Goal: Task Accomplishment & Management: Manage account settings

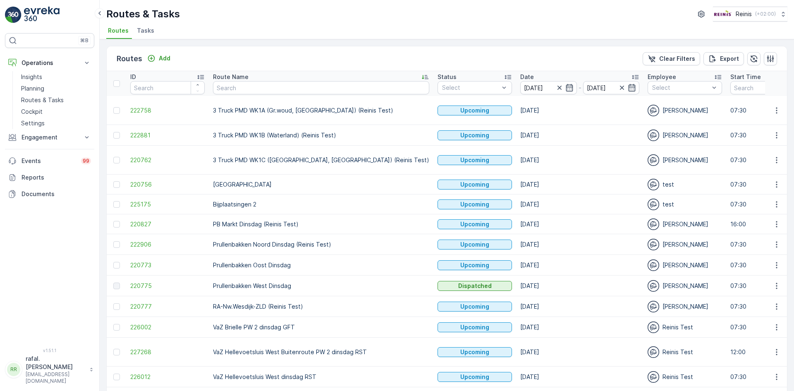
scroll to position [79, 0]
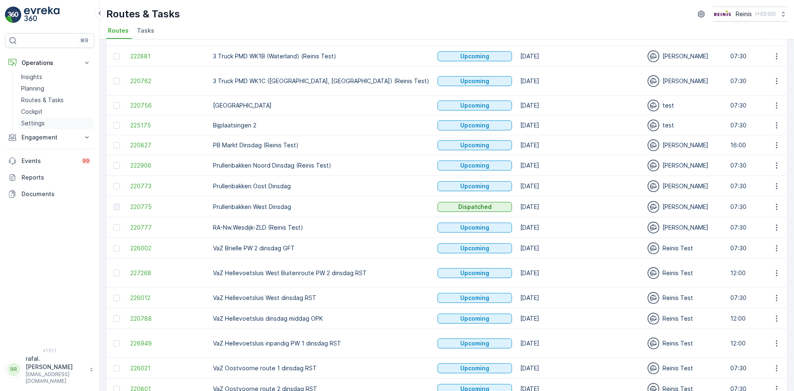
click at [49, 122] on link "Settings" at bounding box center [56, 123] width 76 height 12
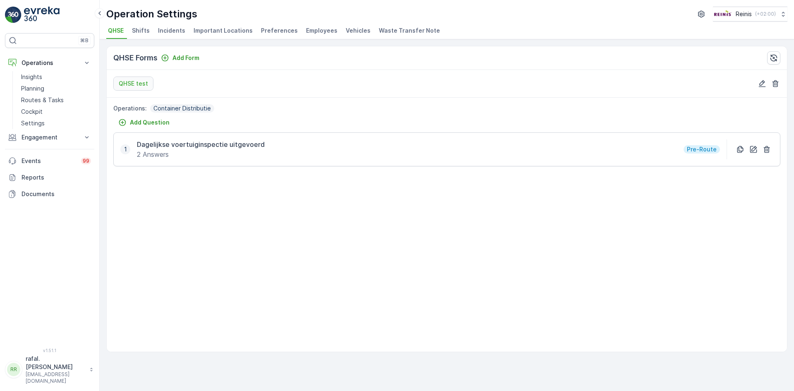
click at [320, 29] on span "Employees" at bounding box center [321, 30] width 31 height 8
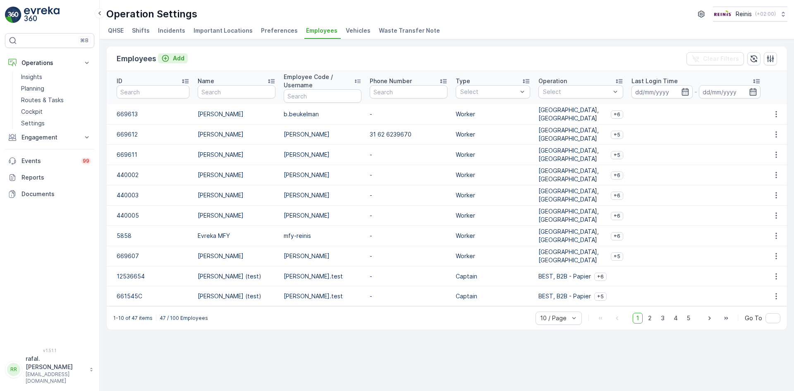
click at [179, 57] on p "Add" at bounding box center [179, 58] width 12 height 8
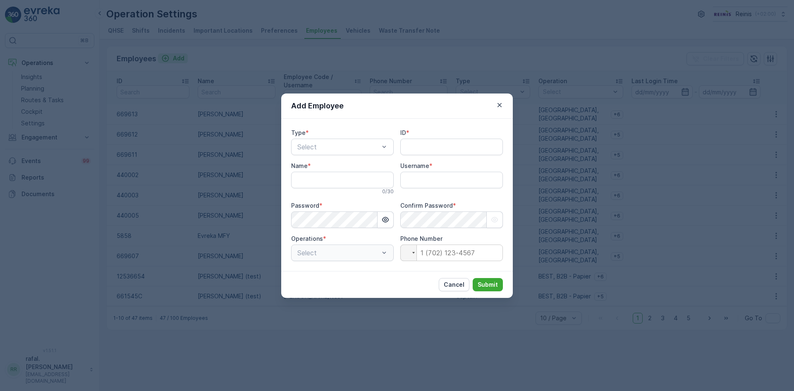
type input "rafal.[PERSON_NAME]"
click at [431, 146] on input "ID" at bounding box center [451, 146] width 103 height 17
paste input "669610"
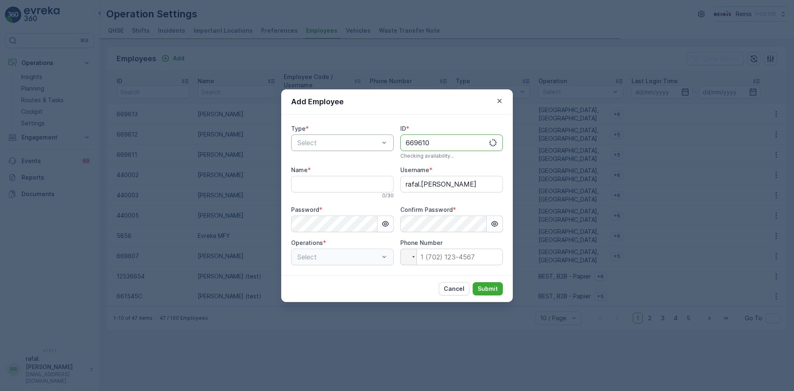
type input "669610"
click at [324, 188] on div "Worker" at bounding box center [342, 190] width 93 height 7
click at [326, 181] on input "Name" at bounding box center [342, 184] width 103 height 17
type input "[PERSON_NAME]"
drag, startPoint x: 468, startPoint y: 181, endPoint x: 377, endPoint y: 185, distance: 90.2
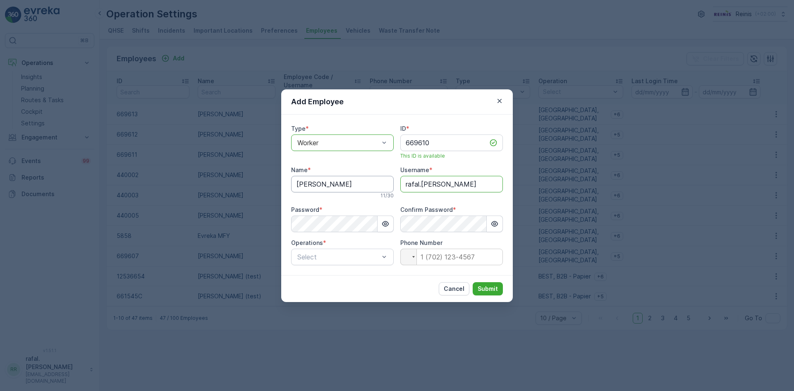
click at [377, 185] on div "Type * option Worker, selected. Worker ID * 669610 This ID is available Name * …" at bounding box center [397, 194] width 212 height 141
type input "m.haan"
click at [261, 225] on div "Add Employee Type * option Worker, selected. Worker ID * 669610 This ID is avai…" at bounding box center [397, 195] width 794 height 391
click at [393, 224] on button "button" at bounding box center [385, 223] width 16 height 17
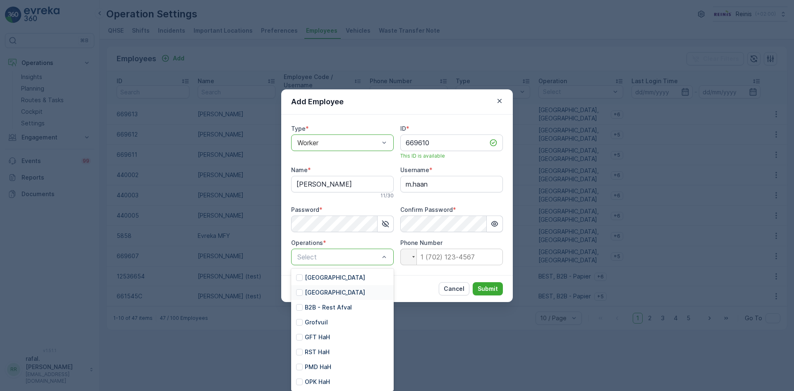
click at [300, 293] on div at bounding box center [299, 292] width 7 height 7
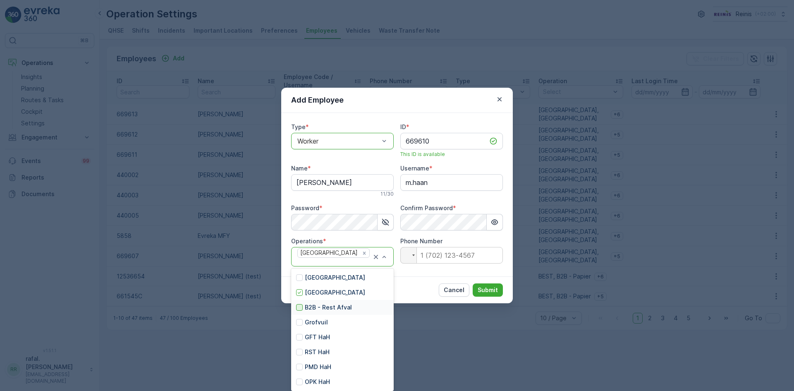
click at [300, 308] on div at bounding box center [299, 307] width 7 height 7
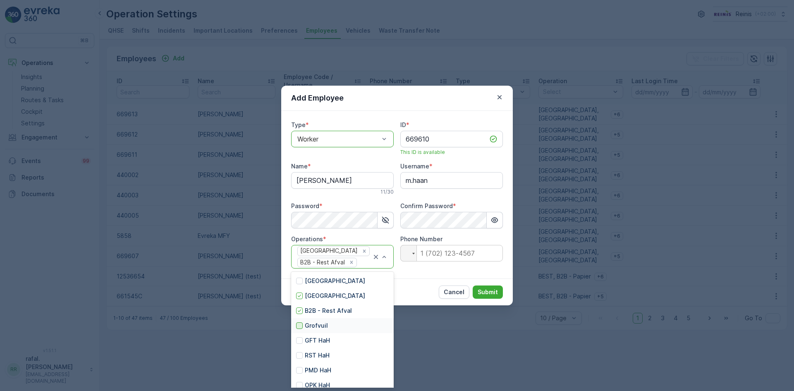
click at [301, 326] on div at bounding box center [299, 325] width 7 height 7
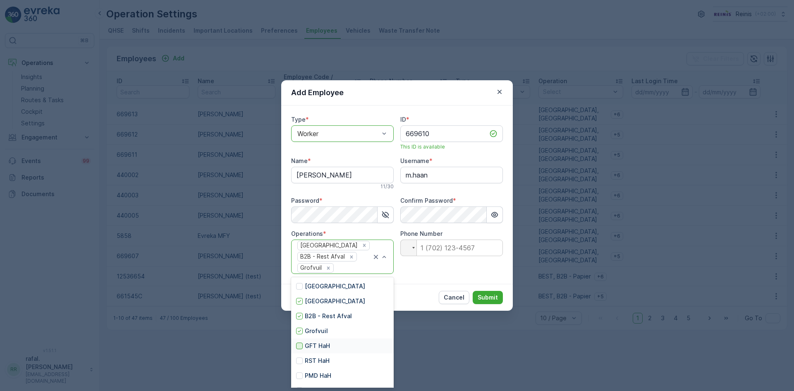
click at [297, 348] on div at bounding box center [299, 345] width 7 height 7
click at [388, 259] on div "Huis aan Huis B2B - Rest Afval Grofvuil + 1" at bounding box center [342, 256] width 103 height 35
click at [301, 363] on div at bounding box center [299, 360] width 7 height 7
click at [301, 376] on div at bounding box center [299, 375] width 7 height 7
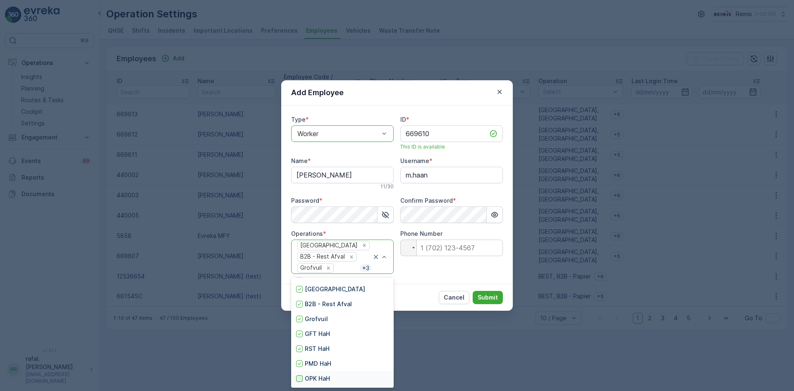
click at [300, 378] on div at bounding box center [299, 378] width 7 height 7
click at [302, 286] on div at bounding box center [299, 286] width 7 height 7
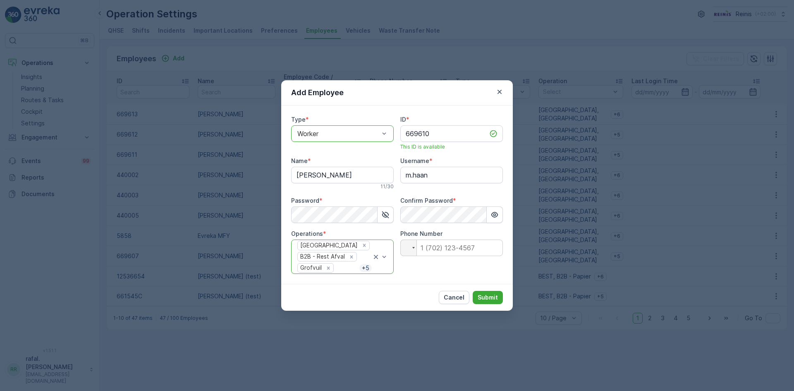
click at [418, 300] on div "Cancel Submit" at bounding box center [397, 297] width 232 height 27
click at [496, 297] on p "Submit" at bounding box center [487, 297] width 20 height 8
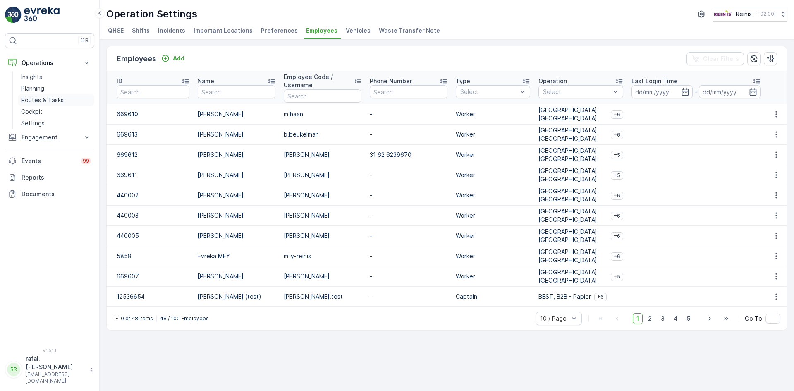
click at [52, 102] on p "Routes & Tasks" at bounding box center [42, 100] width 43 height 8
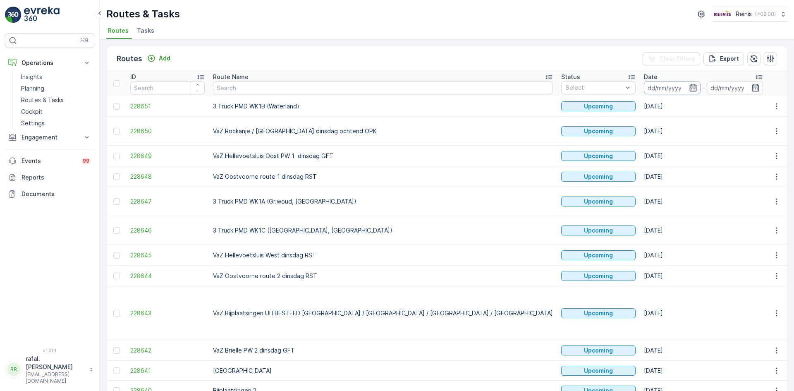
click at [644, 86] on input at bounding box center [672, 87] width 57 height 13
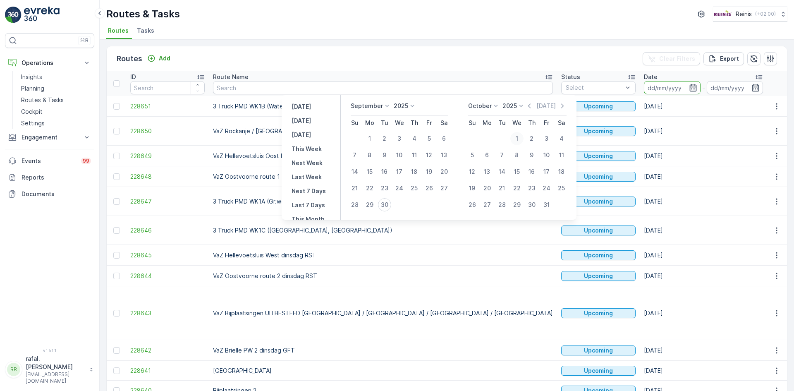
click at [518, 137] on div "1" at bounding box center [516, 138] width 13 height 13
type input "[DATE]"
click at [518, 137] on div "1" at bounding box center [516, 138] width 13 height 13
type input "[DATE]"
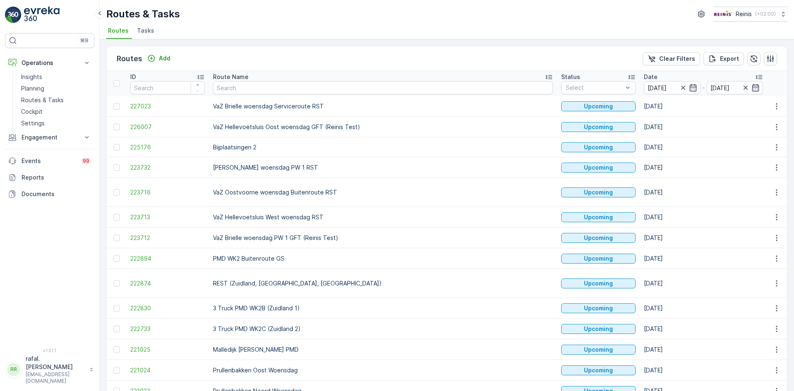
click at [544, 73] on icon at bounding box center [548, 77] width 8 height 8
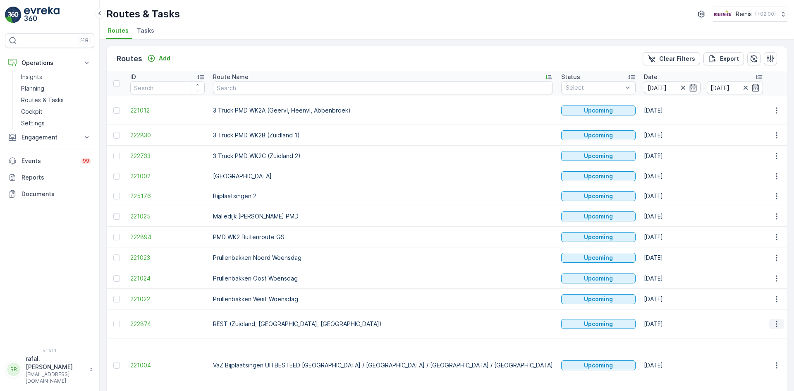
click at [775, 320] on icon "button" at bounding box center [776, 324] width 8 height 8
click at [767, 290] on span "Change Assignee" at bounding box center [757, 291] width 48 height 8
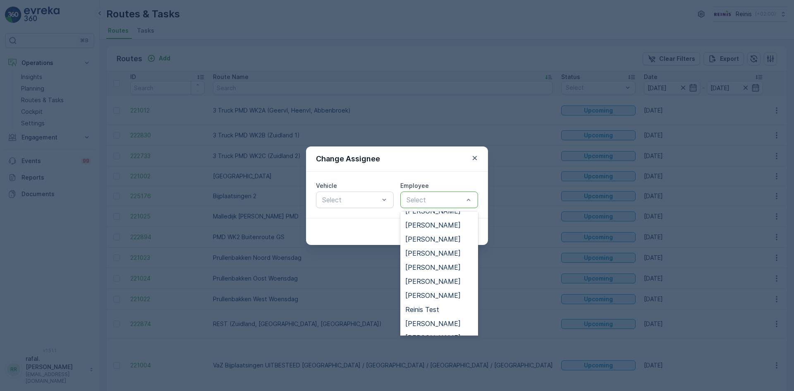
scroll to position [308, 0]
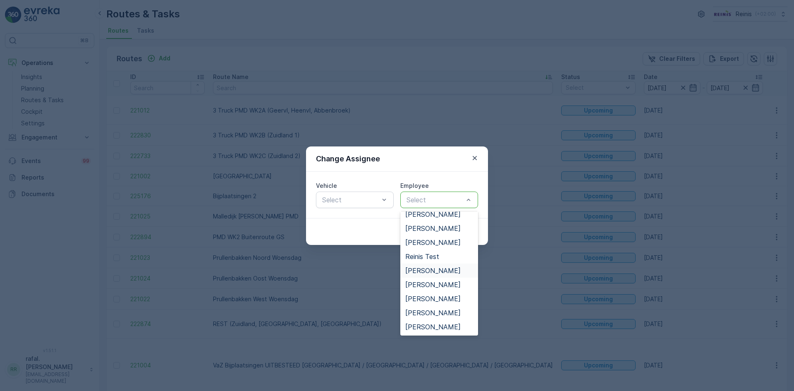
click at [430, 267] on span "[PERSON_NAME]" at bounding box center [432, 270] width 55 height 7
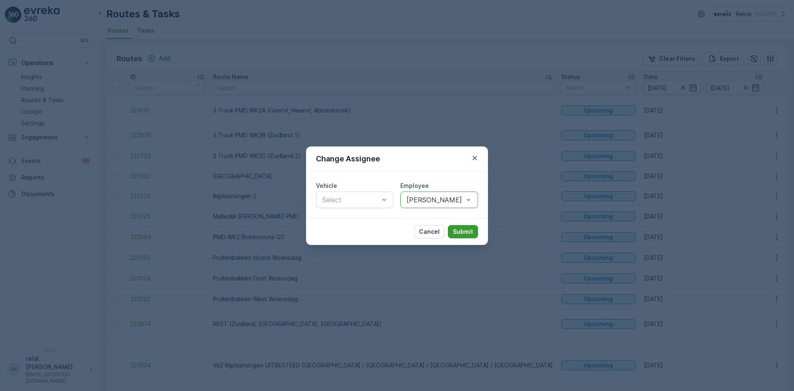
click at [458, 232] on p "Submit" at bounding box center [463, 231] width 20 height 8
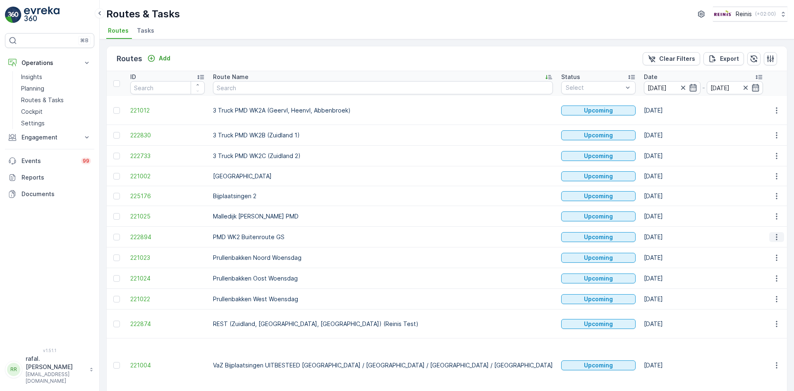
click at [769, 235] on button "button" at bounding box center [776, 237] width 15 height 10
click at [762, 295] on span "Change Assignee" at bounding box center [757, 295] width 48 height 8
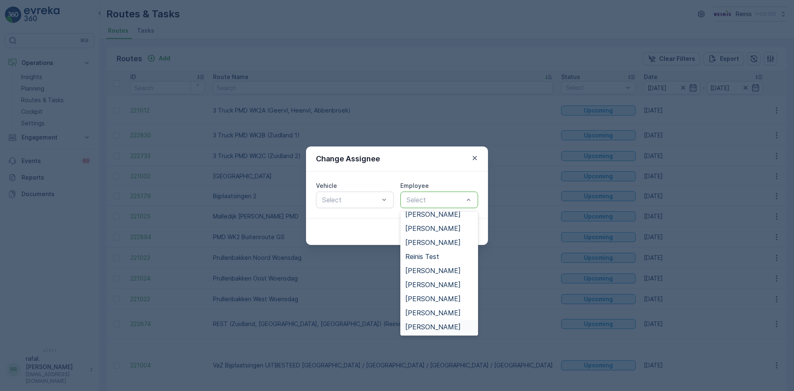
click at [437, 327] on span "[PERSON_NAME]" at bounding box center [432, 326] width 55 height 7
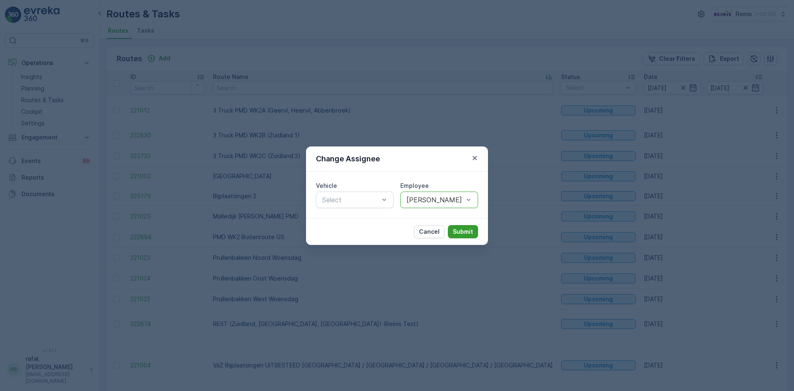
click at [460, 229] on p "Submit" at bounding box center [463, 231] width 20 height 8
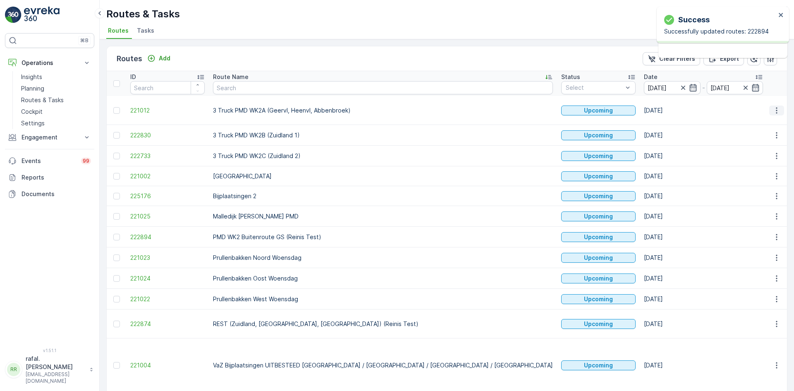
click at [775, 106] on icon "button" at bounding box center [776, 110] width 8 height 8
click at [760, 169] on span "Change Assignee" at bounding box center [757, 169] width 48 height 8
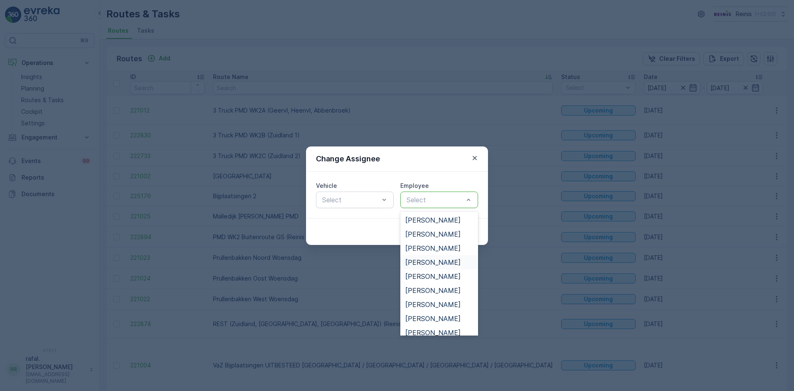
scroll to position [165, 0]
click at [437, 308] on span "[PERSON_NAME]" at bounding box center [432, 307] width 55 height 7
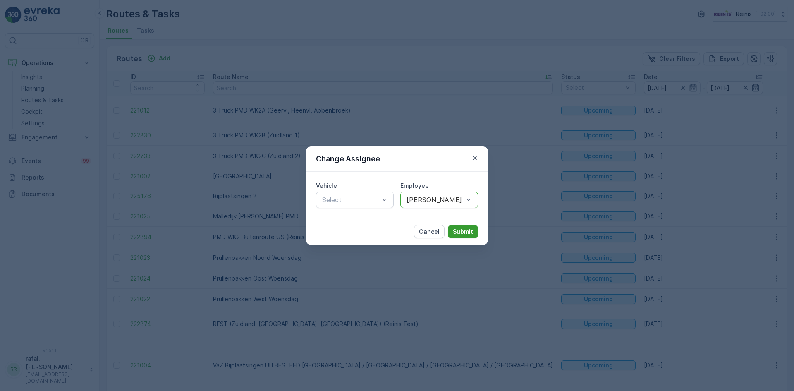
click at [460, 230] on p "Submit" at bounding box center [463, 231] width 20 height 8
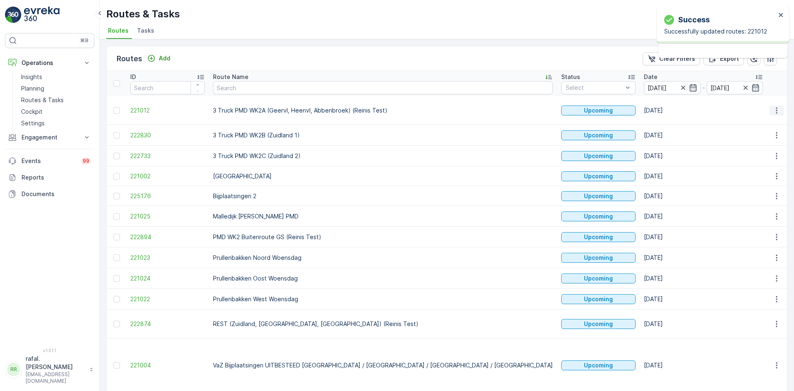
click at [776, 112] on icon "button" at bounding box center [776, 110] width 8 height 8
click at [765, 167] on span "Change Assignee" at bounding box center [757, 169] width 48 height 8
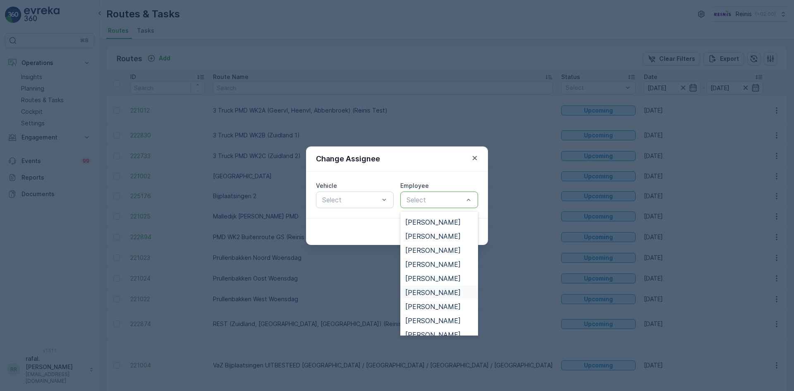
scroll to position [207, 0]
click at [430, 295] on span "[PERSON_NAME]" at bounding box center [432, 294] width 55 height 7
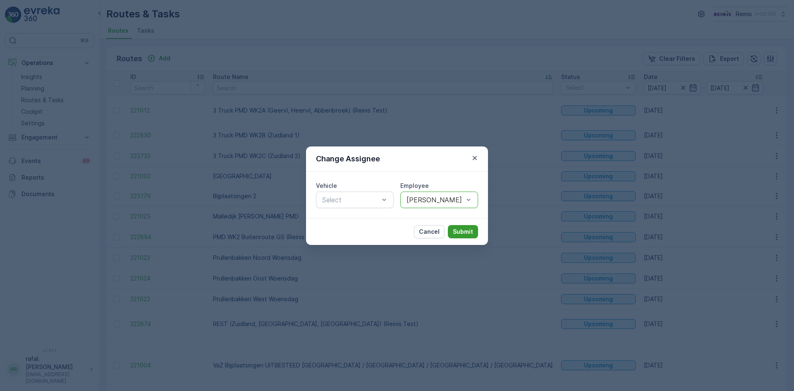
click at [461, 231] on p "Submit" at bounding box center [463, 231] width 20 height 8
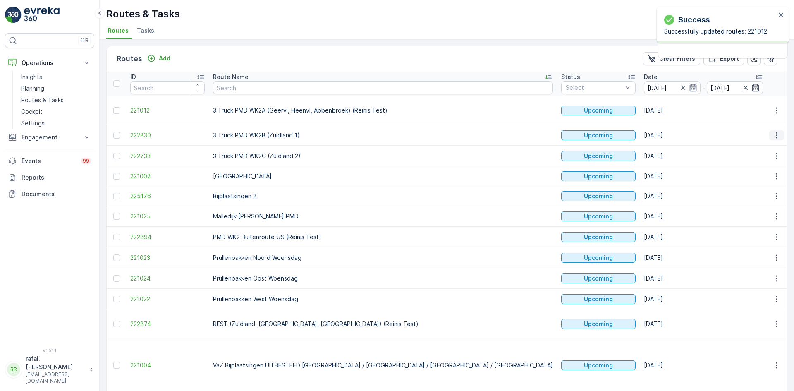
click at [773, 138] on icon "button" at bounding box center [776, 135] width 8 height 8
click at [749, 195] on span "Change Assignee" at bounding box center [757, 194] width 48 height 8
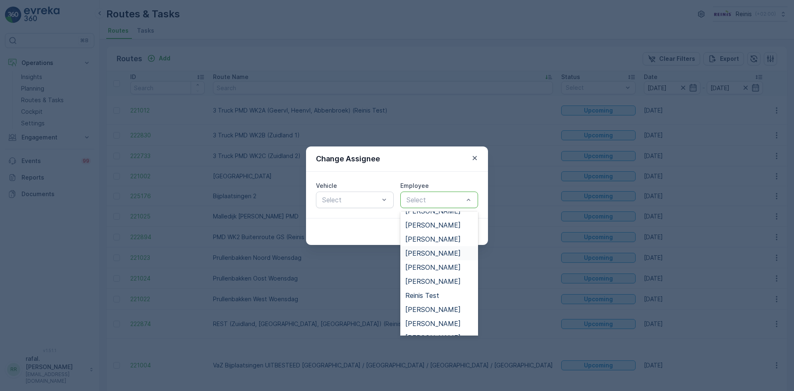
scroll to position [248, 0]
click at [441, 224] on span "[PERSON_NAME]" at bounding box center [432, 224] width 55 height 7
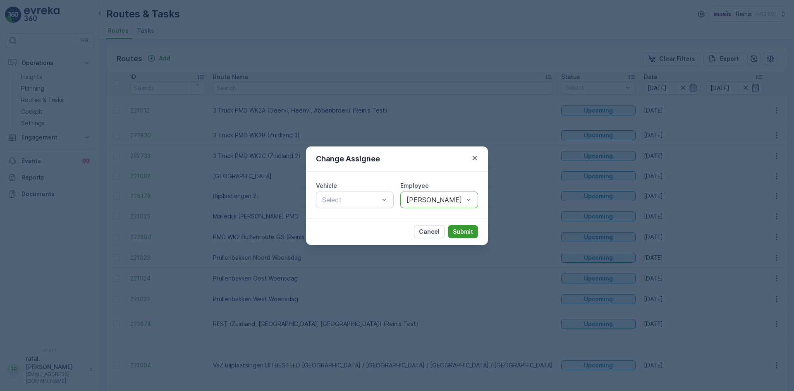
click at [464, 228] on p "Submit" at bounding box center [463, 231] width 20 height 8
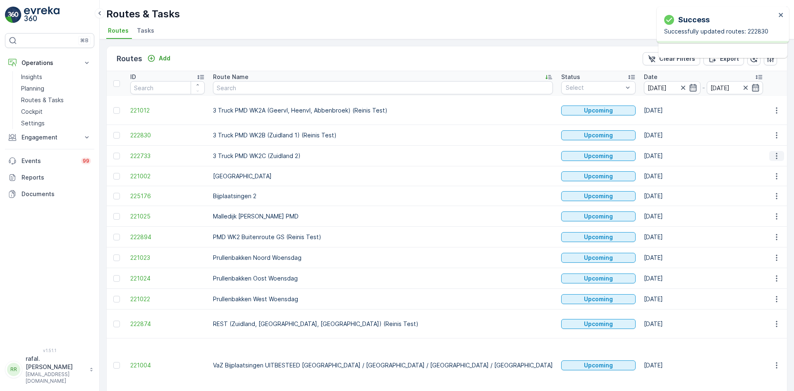
click at [773, 155] on icon "button" at bounding box center [776, 156] width 8 height 8
click at [757, 212] on span "Change Assignee" at bounding box center [757, 214] width 48 height 8
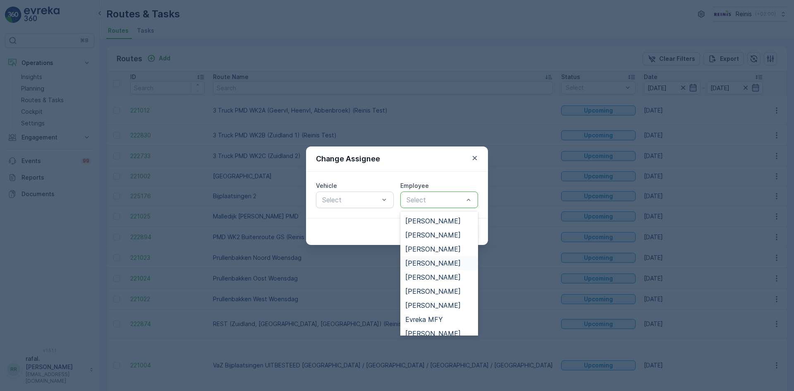
scroll to position [0, 0]
click at [441, 214] on div "[PERSON_NAME]" at bounding box center [439, 220] width 78 height 14
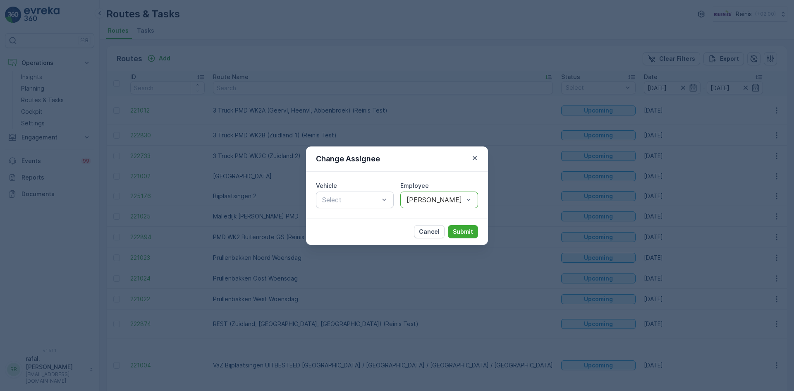
click at [482, 231] on div "Cancel Submit" at bounding box center [397, 231] width 182 height 27
click at [472, 229] on p "Submit" at bounding box center [463, 231] width 20 height 8
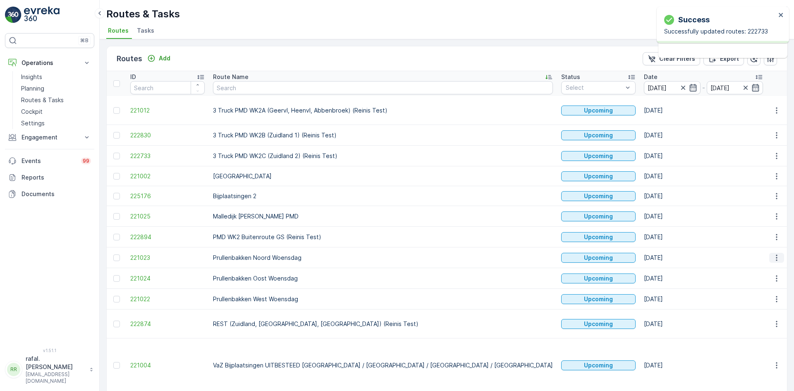
click at [772, 255] on icon "button" at bounding box center [776, 257] width 8 height 8
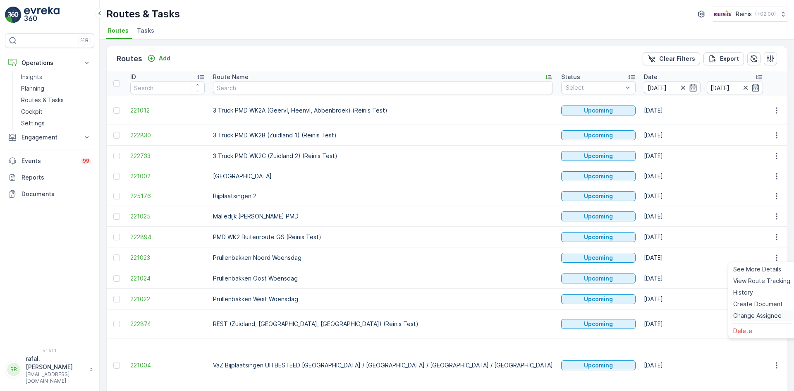
click at [757, 312] on span "Change Assignee" at bounding box center [757, 315] width 48 height 8
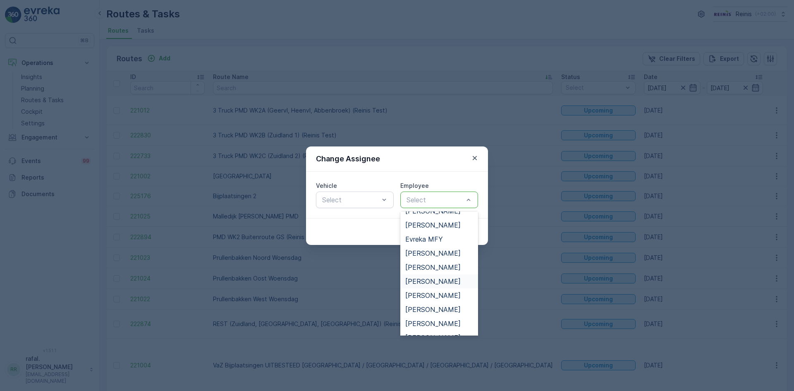
scroll to position [248, 0]
click at [434, 267] on span "[PERSON_NAME]" at bounding box center [432, 266] width 55 height 7
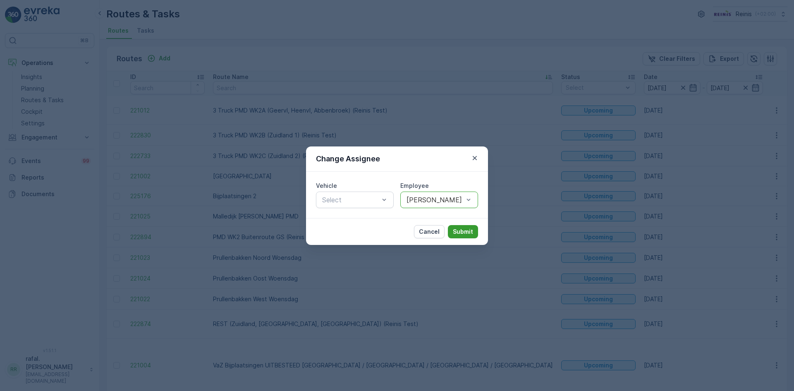
click at [465, 227] on button "Submit" at bounding box center [463, 231] width 30 height 13
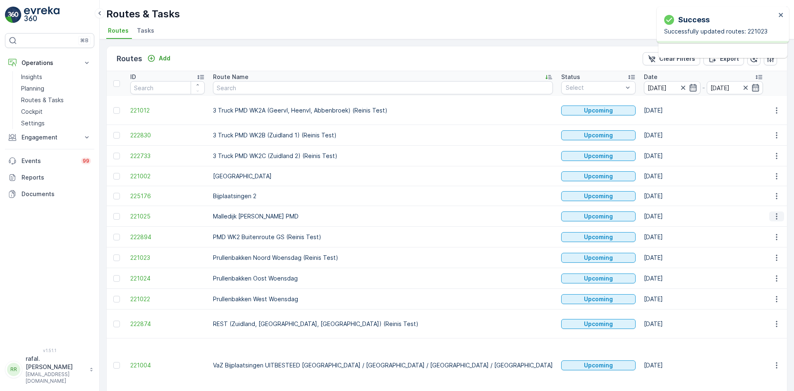
click at [772, 213] on icon "button" at bounding box center [776, 216] width 8 height 8
click at [757, 274] on span "Change Assignee" at bounding box center [757, 274] width 48 height 8
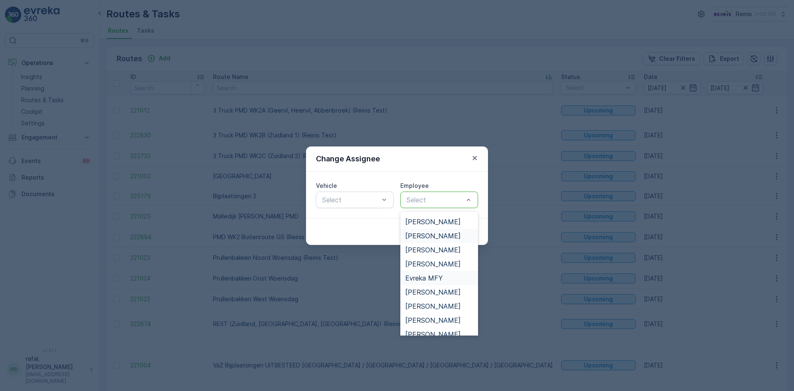
scroll to position [0, 0]
click at [476, 156] on icon "button" at bounding box center [474, 158] width 8 height 8
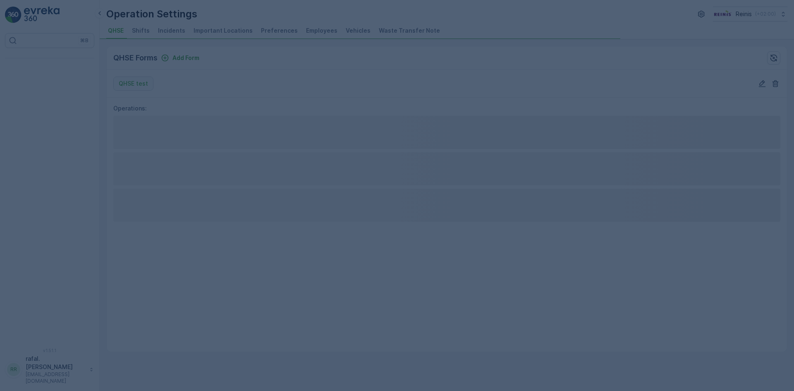
click at [310, 29] on div at bounding box center [397, 195] width 794 height 391
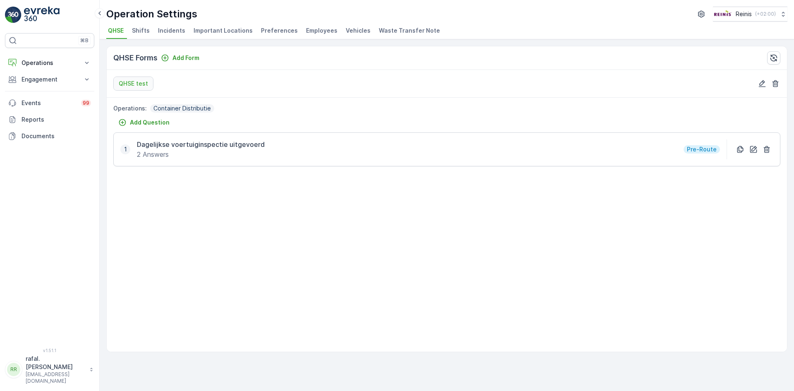
click at [313, 29] on span "Employees" at bounding box center [321, 30] width 31 height 8
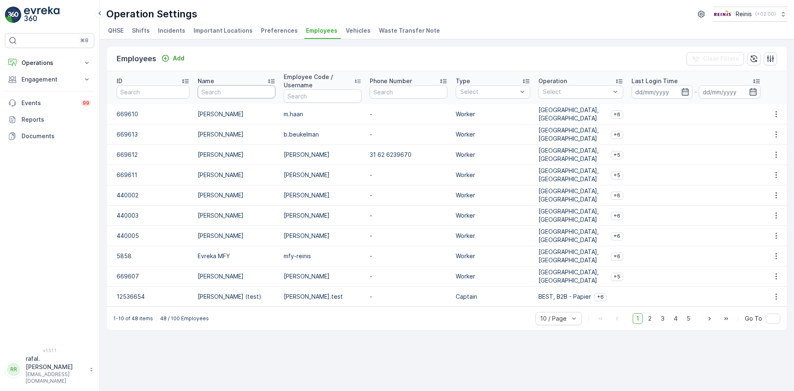
click at [222, 90] on input "text" at bounding box center [237, 91] width 78 height 13
type input "dayen"
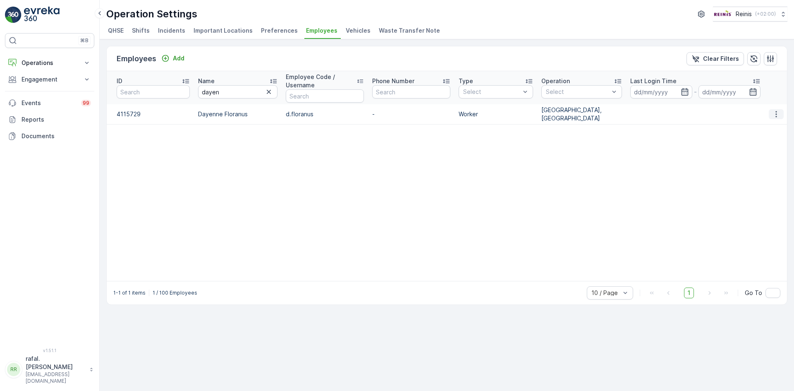
click at [773, 113] on icon "button" at bounding box center [776, 114] width 8 height 8
click at [779, 126] on span "Edit" at bounding box center [776, 126] width 11 height 8
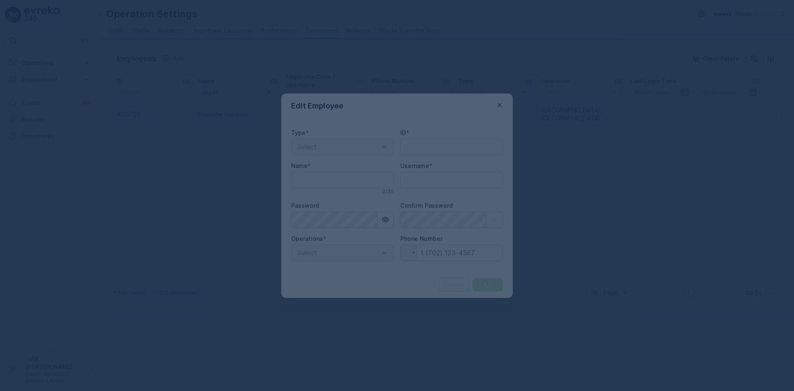
type input "4115729"
type input "Dayenne Floranus"
type input "d.floranus"
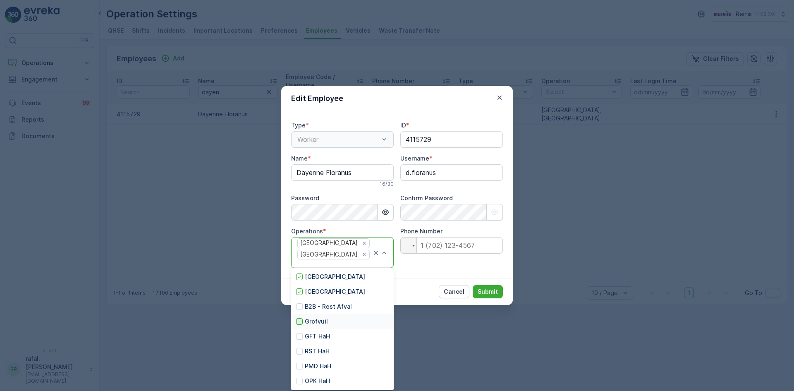
click at [299, 322] on div at bounding box center [299, 321] width 7 height 7
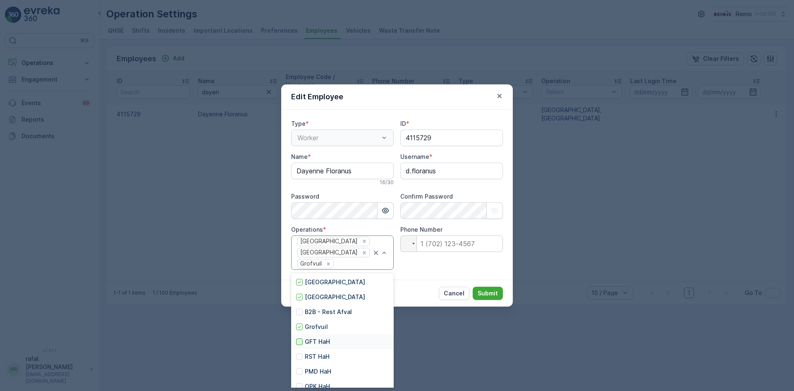
click at [300, 342] on div at bounding box center [299, 341] width 7 height 7
drag, startPoint x: 388, startPoint y: 251, endPoint x: 381, endPoint y: 260, distance: 11.5
click at [298, 357] on div at bounding box center [299, 356] width 7 height 7
click at [300, 370] on div at bounding box center [299, 371] width 7 height 7
click at [300, 384] on div at bounding box center [299, 386] width 7 height 7
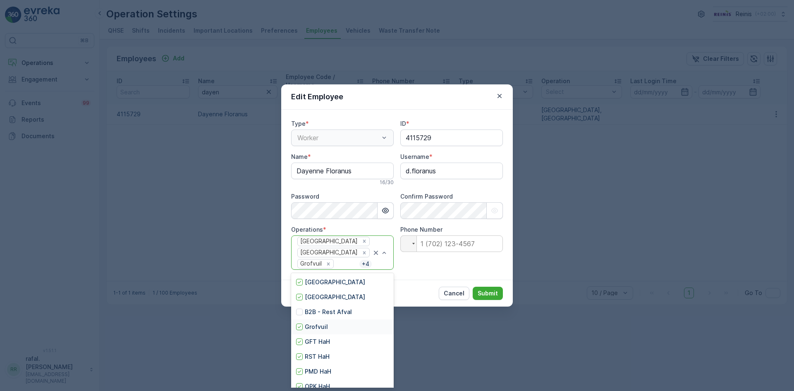
scroll to position [8, 0]
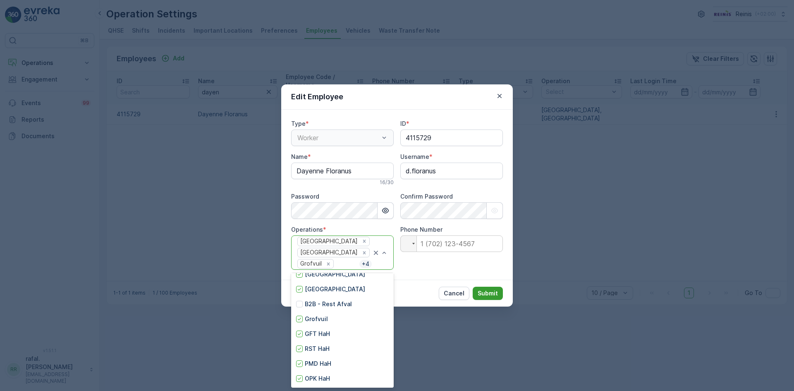
click at [492, 292] on p "Submit" at bounding box center [487, 293] width 20 height 8
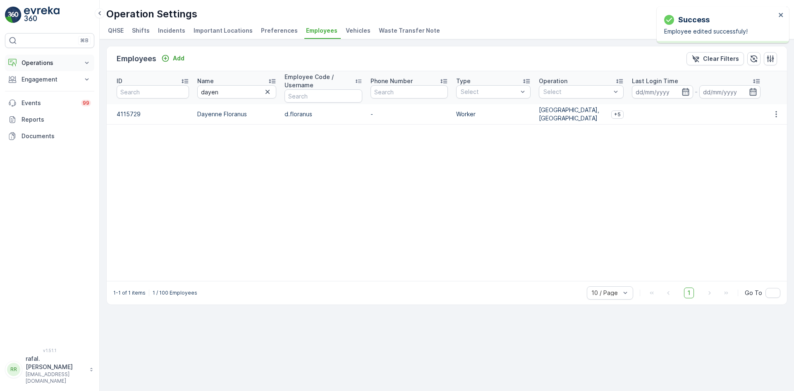
click at [49, 64] on p "Operations" at bounding box center [49, 63] width 56 height 8
click at [55, 101] on p "Routes & Tasks" at bounding box center [42, 100] width 43 height 8
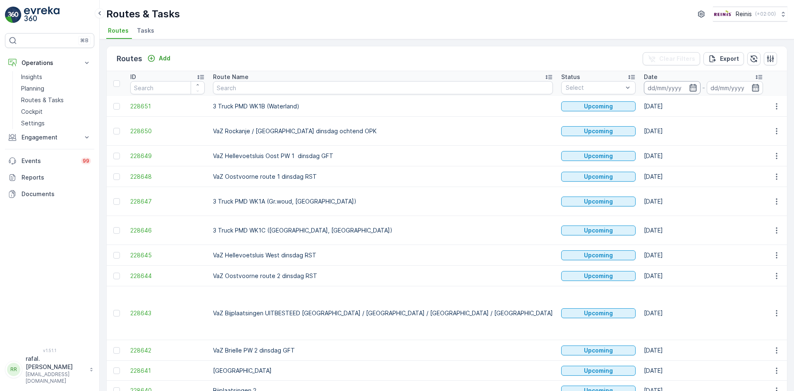
click at [644, 87] on input at bounding box center [672, 87] width 57 height 13
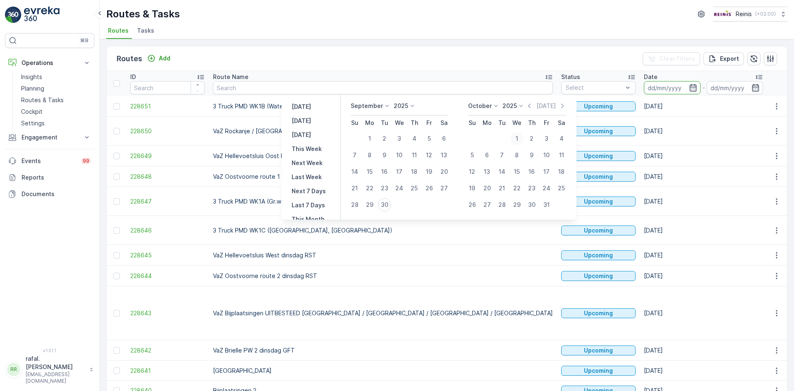
click at [518, 138] on div "1" at bounding box center [516, 138] width 13 height 13
type input "[DATE]"
click at [518, 138] on div "1" at bounding box center [516, 138] width 13 height 13
type input "[DATE]"
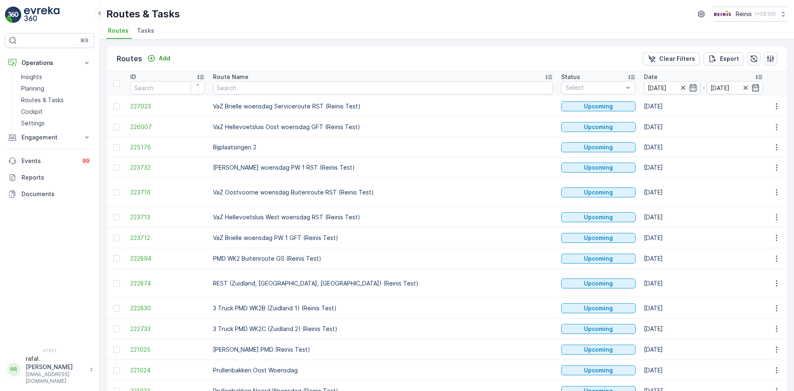
click at [545, 76] on icon at bounding box center [548, 77] width 7 height 4
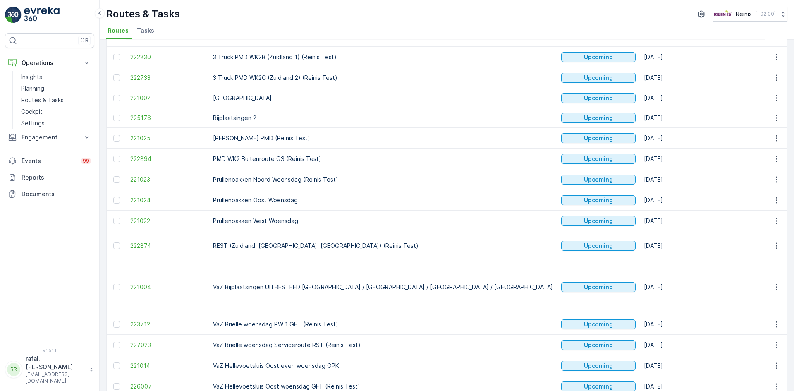
scroll to position [176, 0]
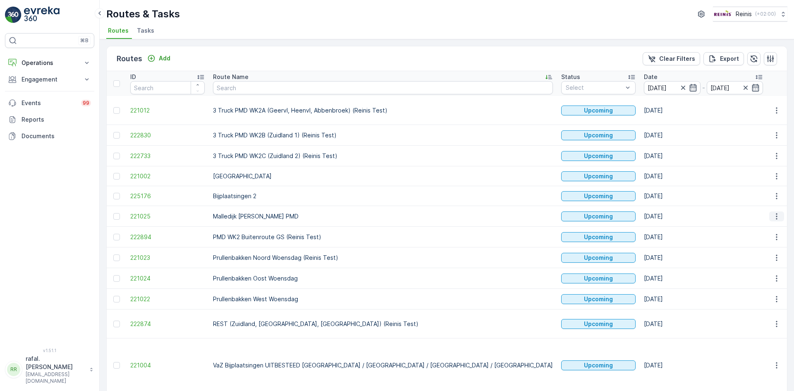
click at [777, 215] on icon "button" at bounding box center [776, 216] width 8 height 8
click at [760, 275] on span "Change Assignee" at bounding box center [757, 274] width 48 height 8
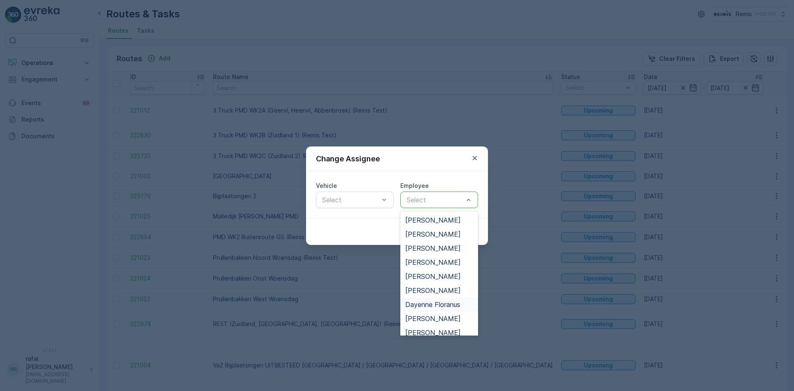
click at [440, 303] on span "Dayenne Floranus" at bounding box center [432, 304] width 55 height 7
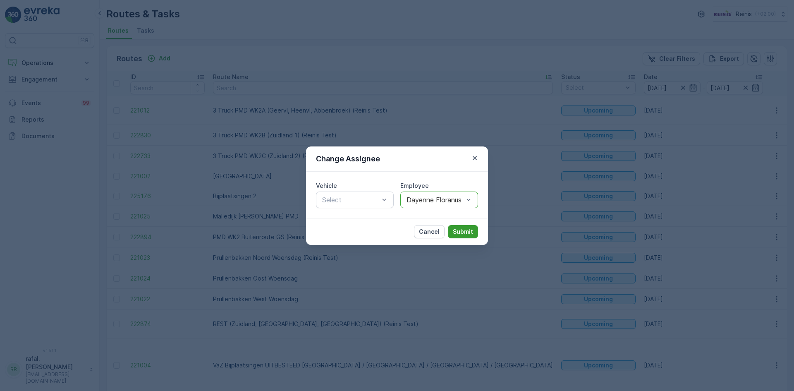
click at [458, 234] on p "Submit" at bounding box center [463, 231] width 20 height 8
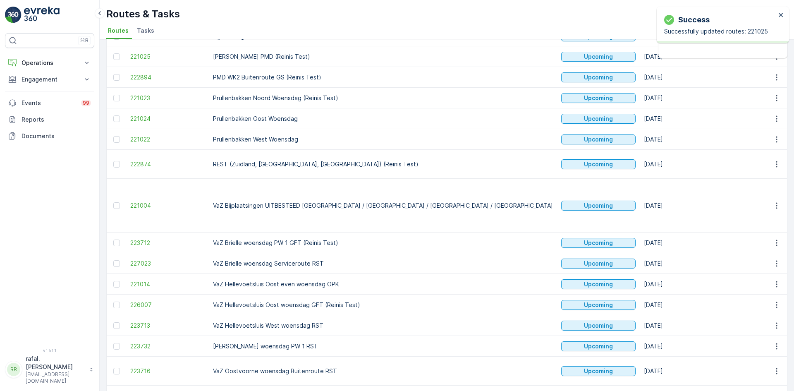
scroll to position [165, 0]
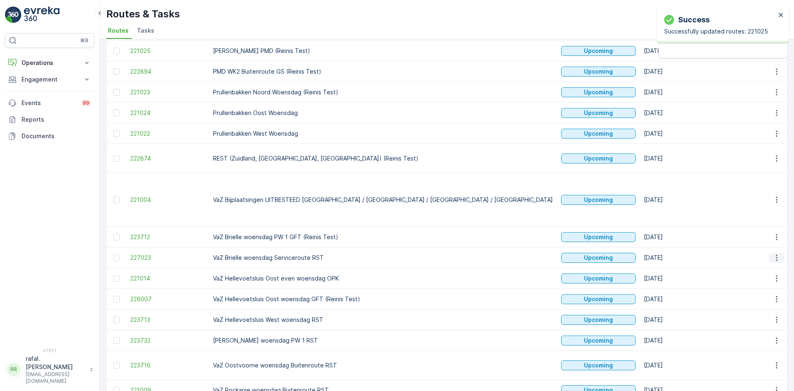
click at [775, 253] on icon "button" at bounding box center [776, 257] width 8 height 8
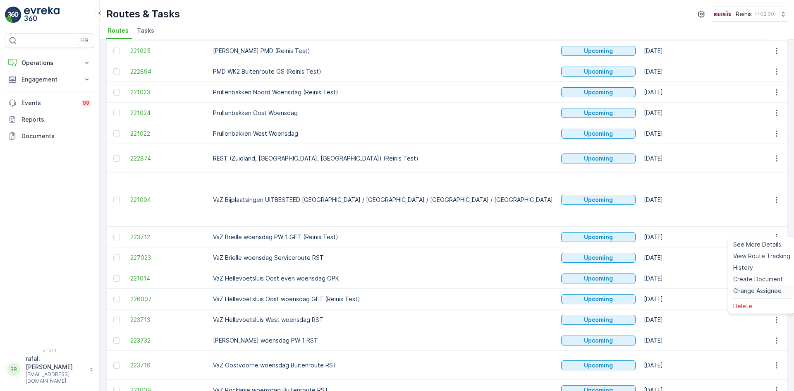
click at [768, 288] on span "Change Assignee" at bounding box center [757, 290] width 48 height 8
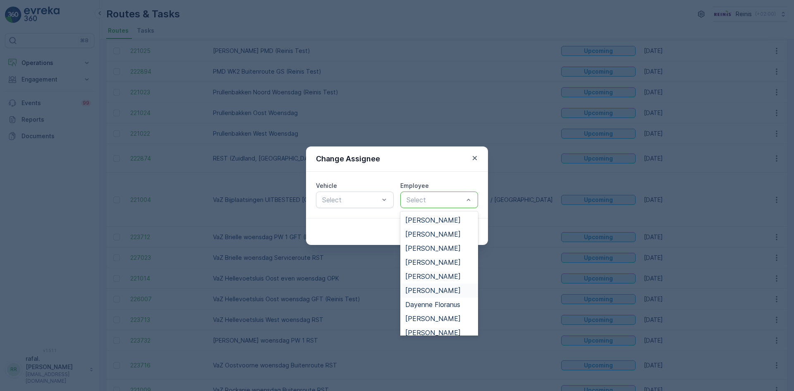
scroll to position [41, 0]
click at [457, 264] on span "Dayenne Floranus" at bounding box center [432, 262] width 55 height 7
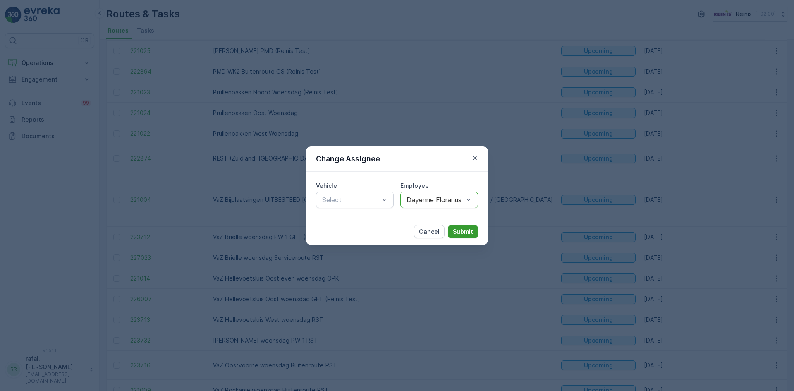
click at [465, 231] on p "Submit" at bounding box center [463, 231] width 20 height 8
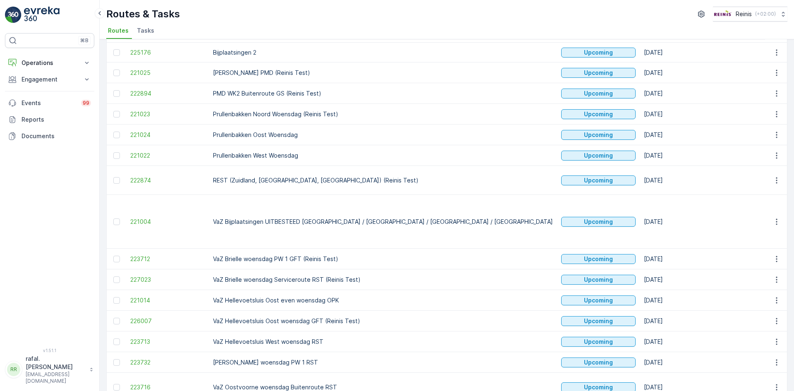
scroll to position [176, 0]
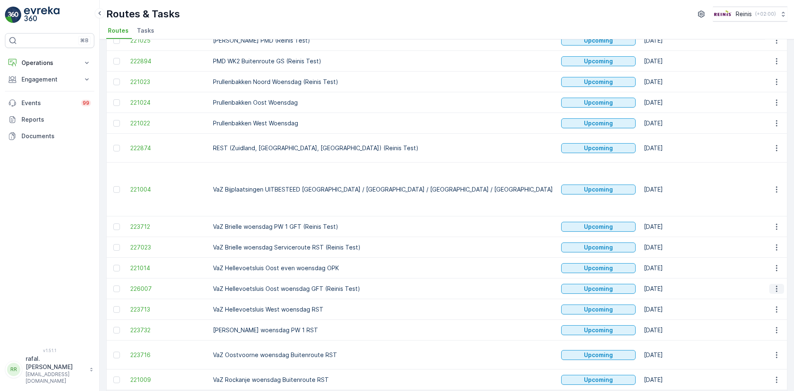
click at [776, 284] on icon "button" at bounding box center [776, 288] width 8 height 8
click at [771, 319] on span "Change Assignee" at bounding box center [757, 321] width 48 height 8
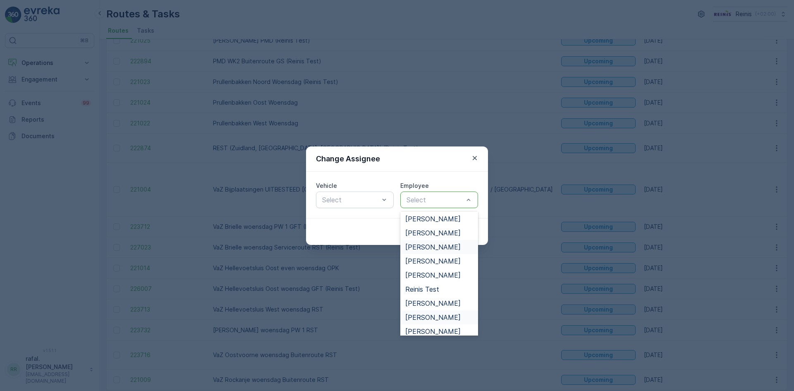
scroll to position [322, 0]
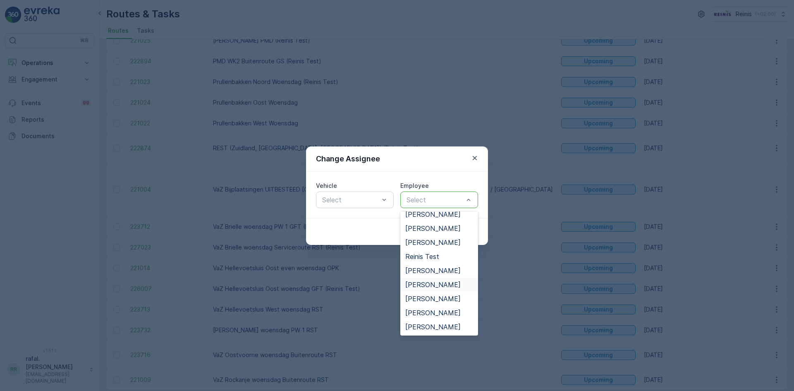
click at [440, 281] on span "[PERSON_NAME]" at bounding box center [432, 284] width 55 height 7
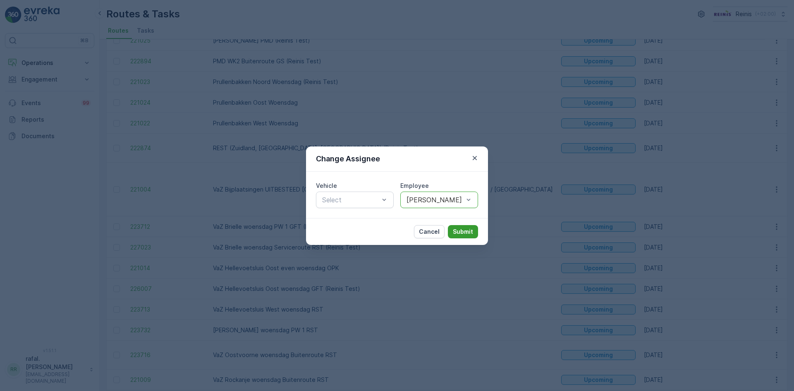
click at [461, 230] on p "Submit" at bounding box center [463, 231] width 20 height 8
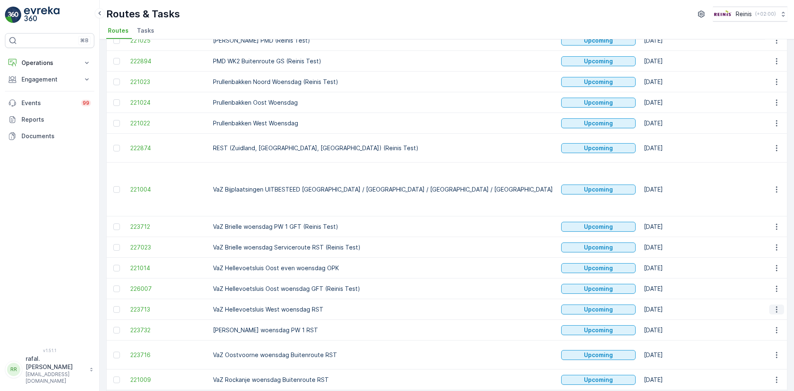
click at [776, 305] on icon "button" at bounding box center [776, 309] width 8 height 8
click at [766, 342] on span "Change Assignee" at bounding box center [757, 342] width 48 height 8
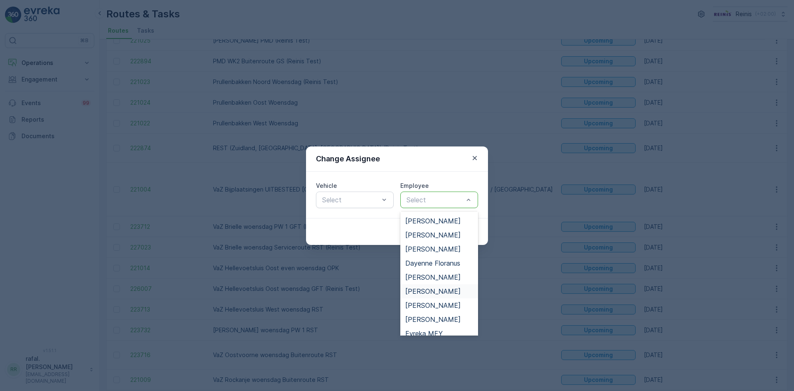
scroll to position [83, 0]
click at [437, 303] on span "[PERSON_NAME]" at bounding box center [432, 305] width 55 height 7
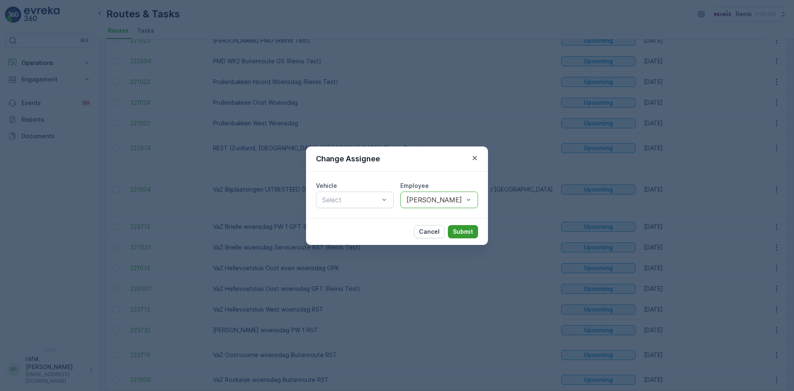
click at [464, 232] on p "Submit" at bounding box center [463, 231] width 20 height 8
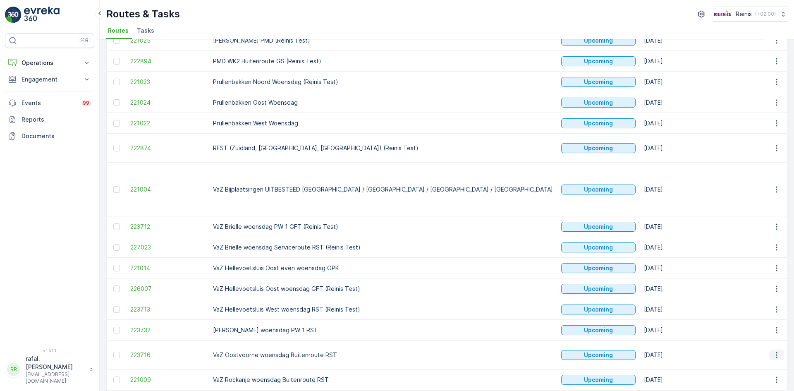
click at [776, 351] on icon "button" at bounding box center [776, 355] width 8 height 8
click at [765, 298] on span "Change Assignee" at bounding box center [757, 297] width 48 height 8
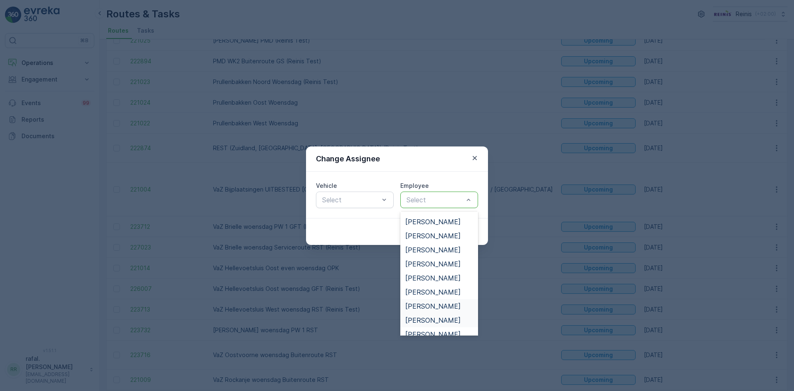
scroll to position [207, 0]
click at [439, 296] on span "[PERSON_NAME]" at bounding box center [432, 294] width 55 height 7
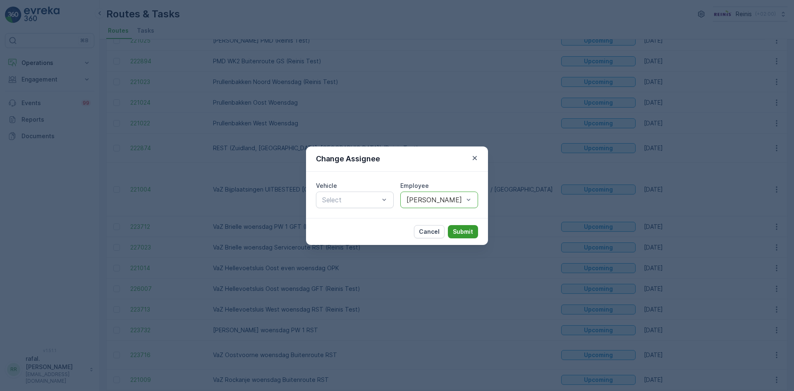
click at [466, 233] on p "Submit" at bounding box center [463, 231] width 20 height 8
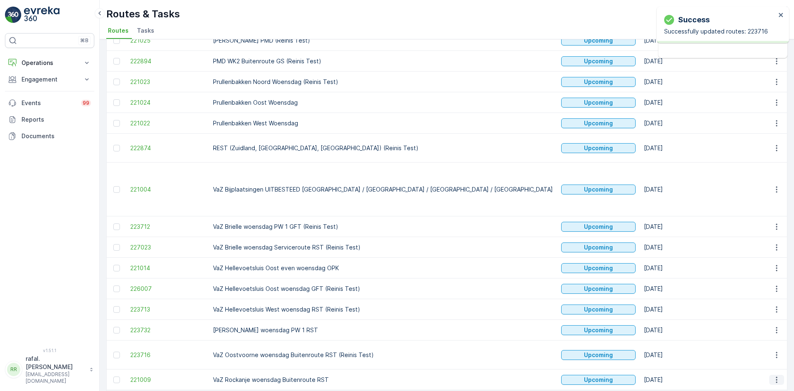
click at [776, 375] on icon "button" at bounding box center [776, 379] width 8 height 8
click at [763, 319] on span "Change Assignee" at bounding box center [757, 318] width 48 height 8
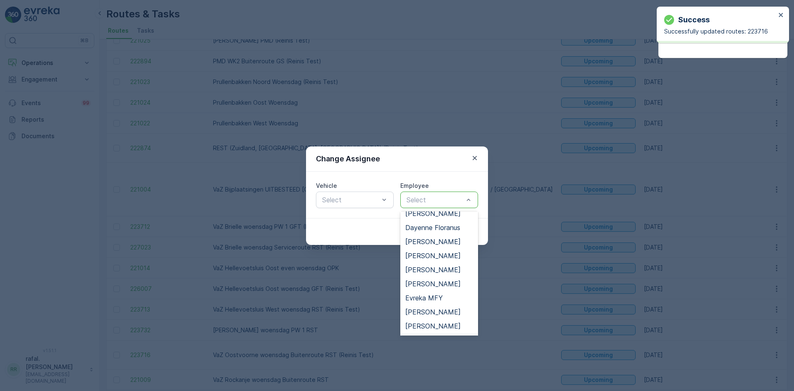
scroll to position [165, 0]
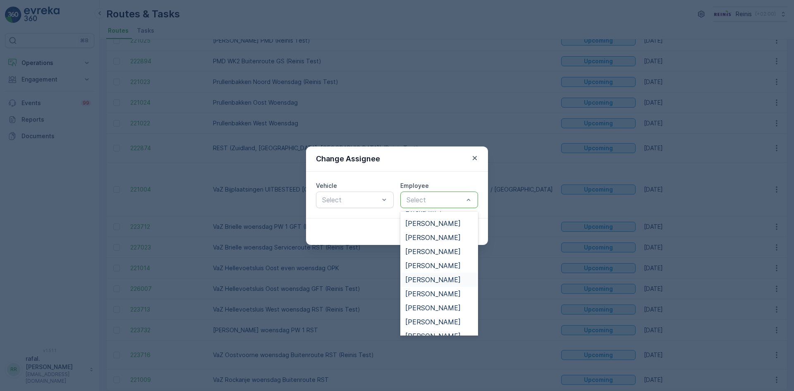
drag, startPoint x: 442, startPoint y: 262, endPoint x: 443, endPoint y: 277, distance: 14.9
click at [443, 277] on div "Ashwin Kisoen Bernice Beukelman Brandon Olierook Brian van Oord Cleo Manni Dani…" at bounding box center [439, 273] width 78 height 124
click at [443, 277] on span "[PERSON_NAME]" at bounding box center [432, 279] width 55 height 7
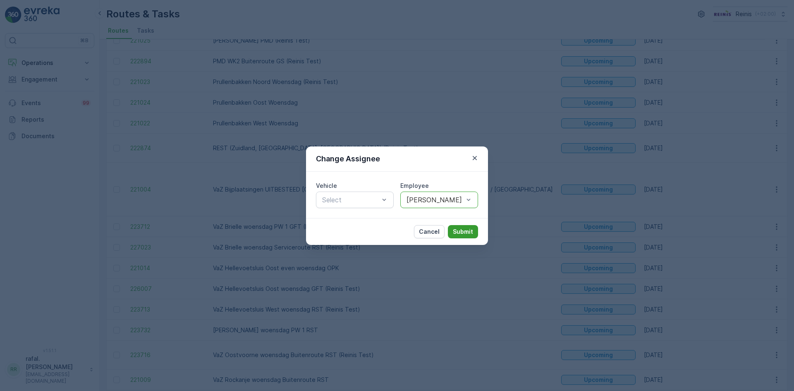
click at [463, 229] on p "Submit" at bounding box center [463, 231] width 20 height 8
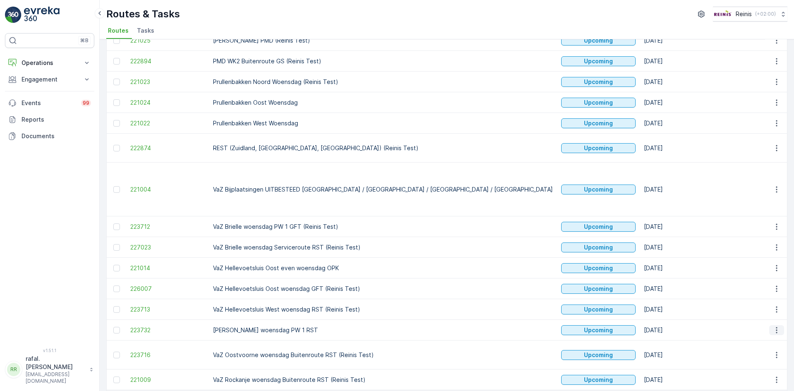
click at [776, 326] on icon "button" at bounding box center [776, 330] width 8 height 8
click at [765, 360] on span "Change Assignee" at bounding box center [757, 363] width 48 height 8
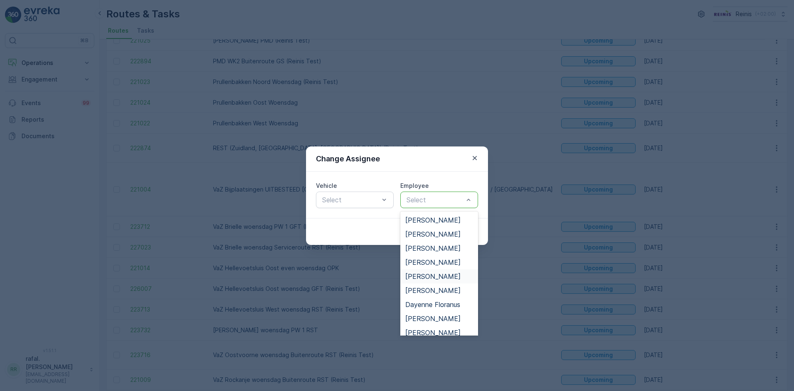
scroll to position [41, 0]
click at [436, 275] on span "[PERSON_NAME]" at bounding box center [432, 276] width 55 height 7
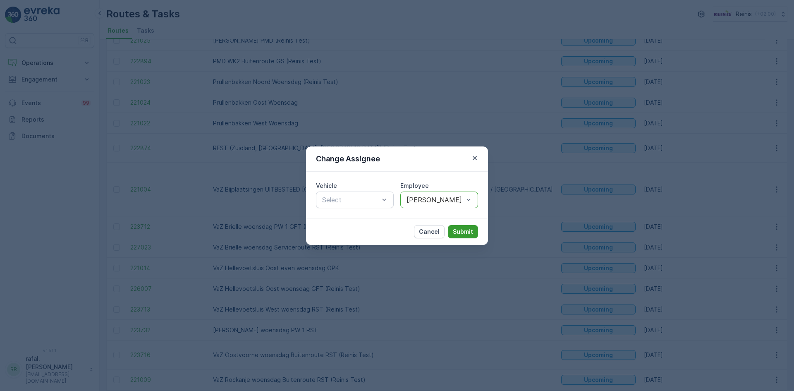
click at [466, 227] on p "Submit" at bounding box center [463, 231] width 20 height 8
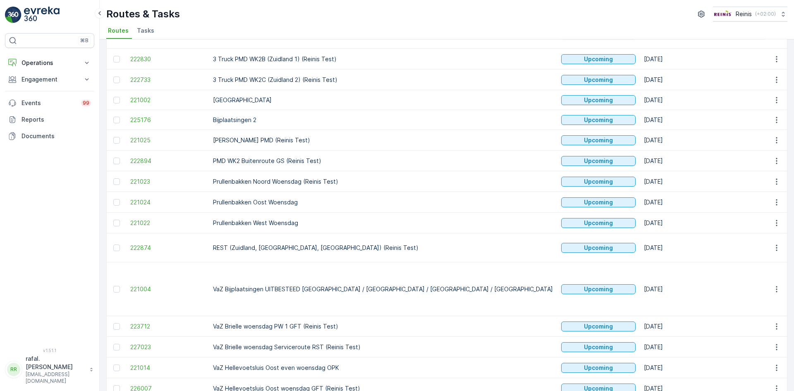
scroll to position [0, 0]
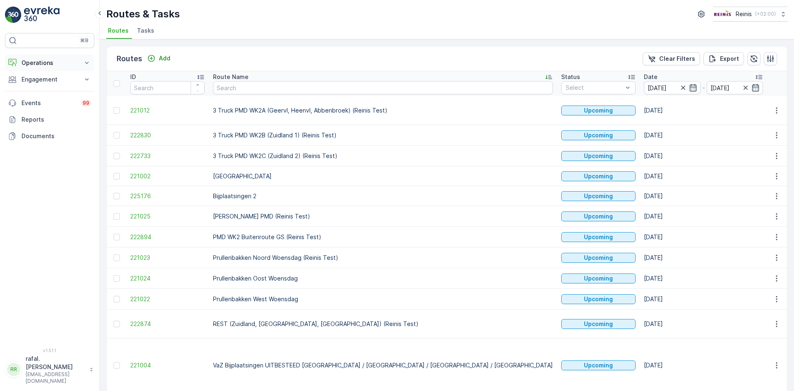
click at [85, 62] on icon at bounding box center [87, 63] width 8 height 8
drag, startPoint x: 39, startPoint y: 89, endPoint x: 38, endPoint y: 83, distance: 5.9
click at [39, 88] on p "Planning" at bounding box center [32, 88] width 23 height 8
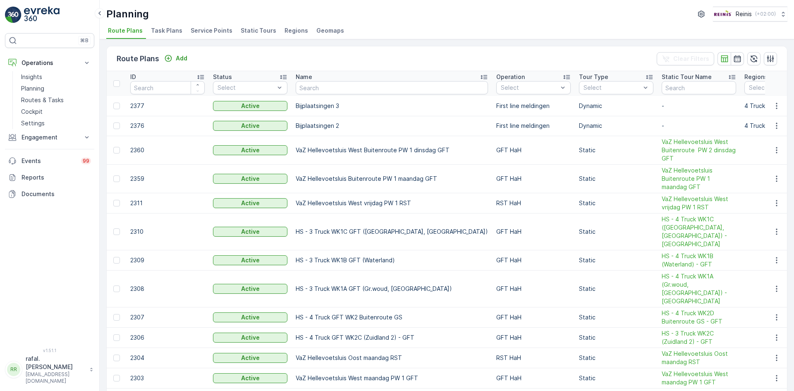
click at [258, 28] on span "Static Tours" at bounding box center [259, 30] width 36 height 8
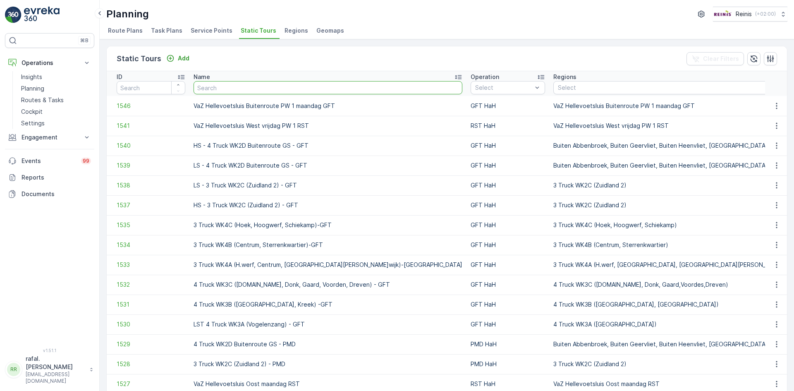
click at [253, 83] on input "text" at bounding box center [327, 87] width 269 height 13
type input "vaz"
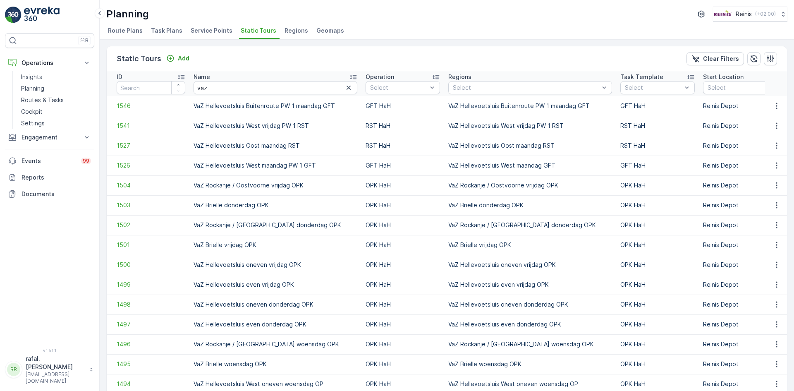
click at [327, 71] on th "Name vaz" at bounding box center [275, 83] width 172 height 25
click at [349, 73] on icon at bounding box center [353, 77] width 8 height 8
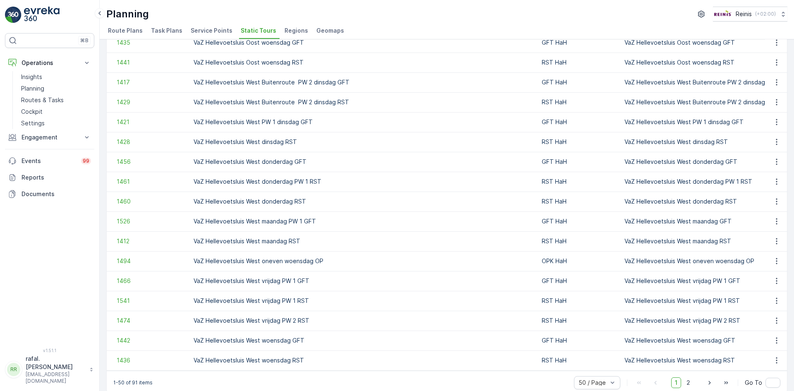
scroll to position [733, 0]
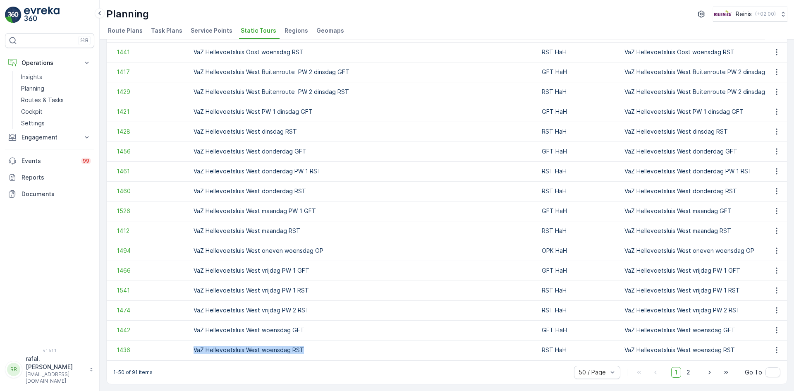
drag, startPoint x: 194, startPoint y: 344, endPoint x: 315, endPoint y: 347, distance: 121.2
click at [315, 347] on p "VaZ Hellevoetsluis West woensdag RST" at bounding box center [363, 350] width 340 height 8
click at [688, 371] on span "2" at bounding box center [688, 372] width 11 height 11
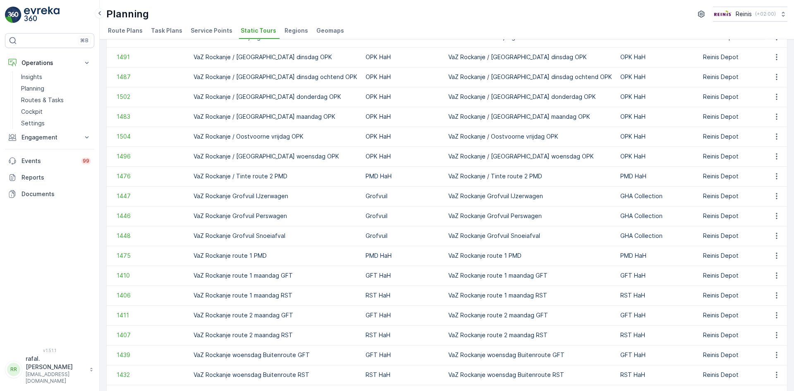
scroll to position [554, 0]
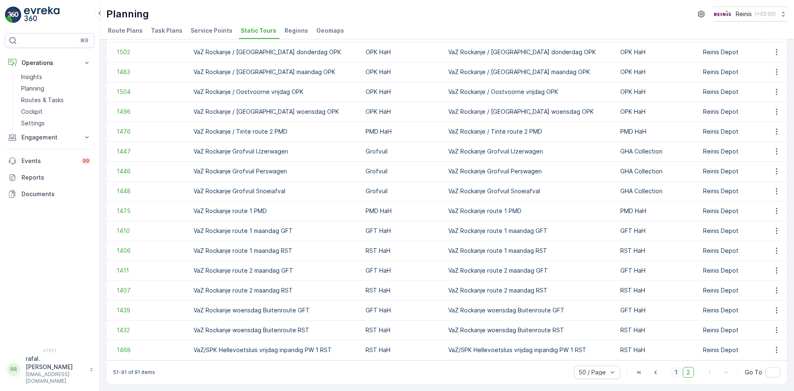
click at [676, 372] on span "1" at bounding box center [676, 372] width 10 height 11
